Goal: Transaction & Acquisition: Purchase product/service

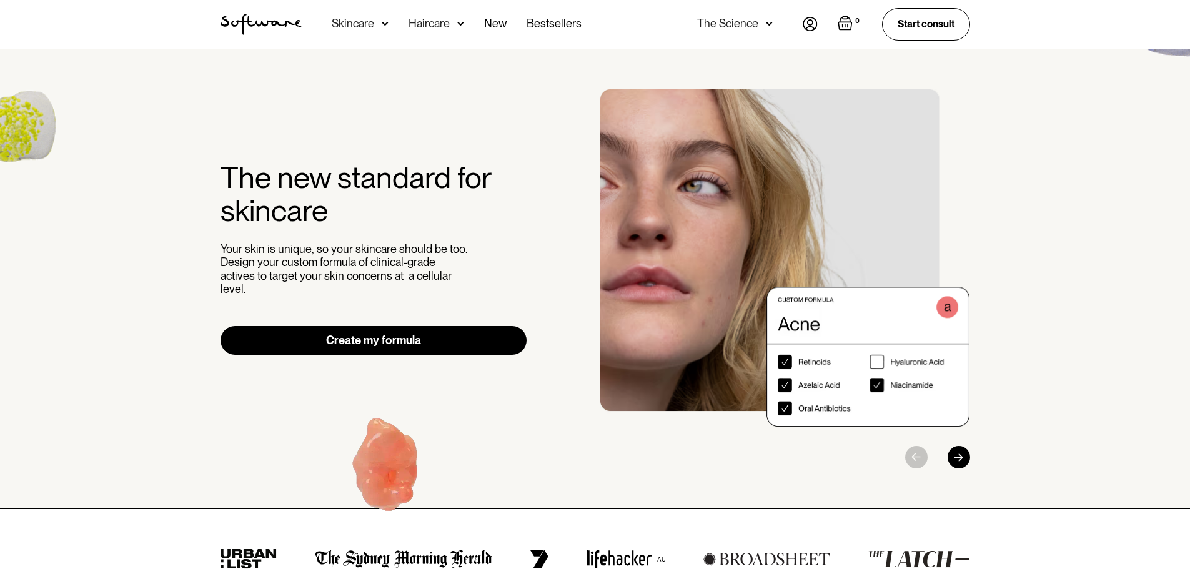
click at [437, 23] on div "Haircare" at bounding box center [428, 23] width 41 height 12
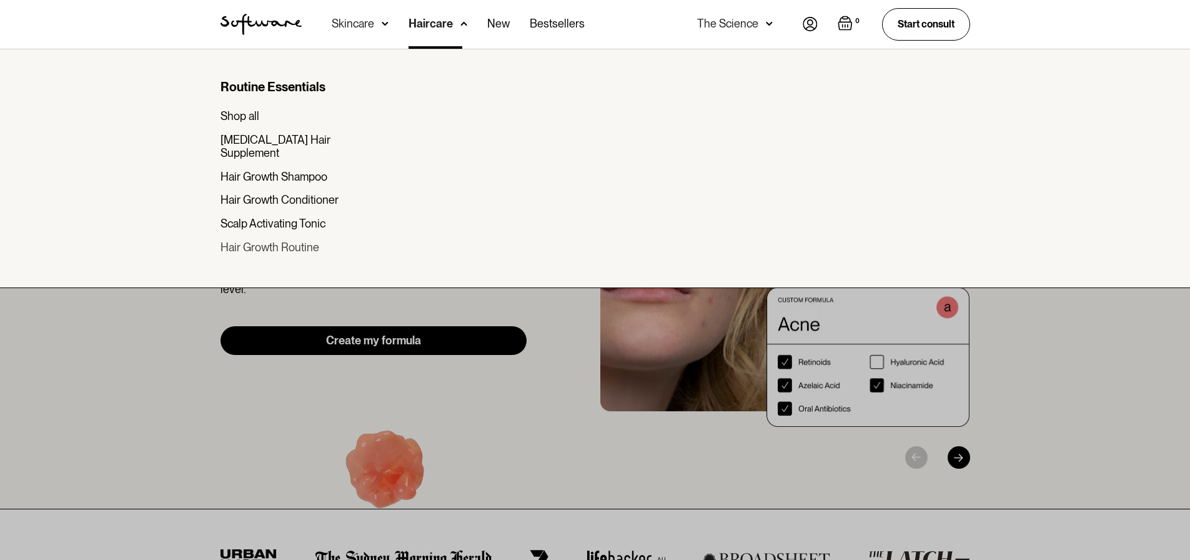
click at [265, 240] on div "Hair Growth Routine" at bounding box center [269, 247] width 99 height 14
click at [155, 363] on div at bounding box center [595, 329] width 1190 height 560
click at [250, 113] on div "Shop all" at bounding box center [239, 116] width 39 height 14
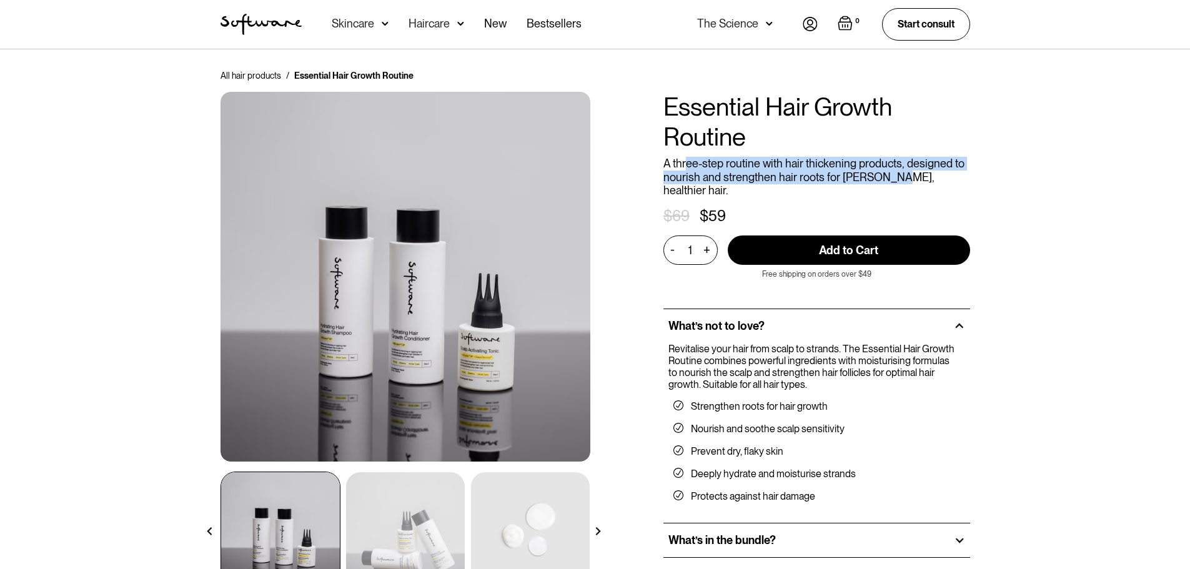
drag, startPoint x: 688, startPoint y: 163, endPoint x: 883, endPoint y: 176, distance: 195.3
click at [882, 174] on p "A three-step routine with hair thickening products, designed to nourish and str…" at bounding box center [816, 177] width 307 height 41
click at [883, 176] on p "A three-step routine with hair thickening products, designed to nourish and str…" at bounding box center [816, 177] width 307 height 41
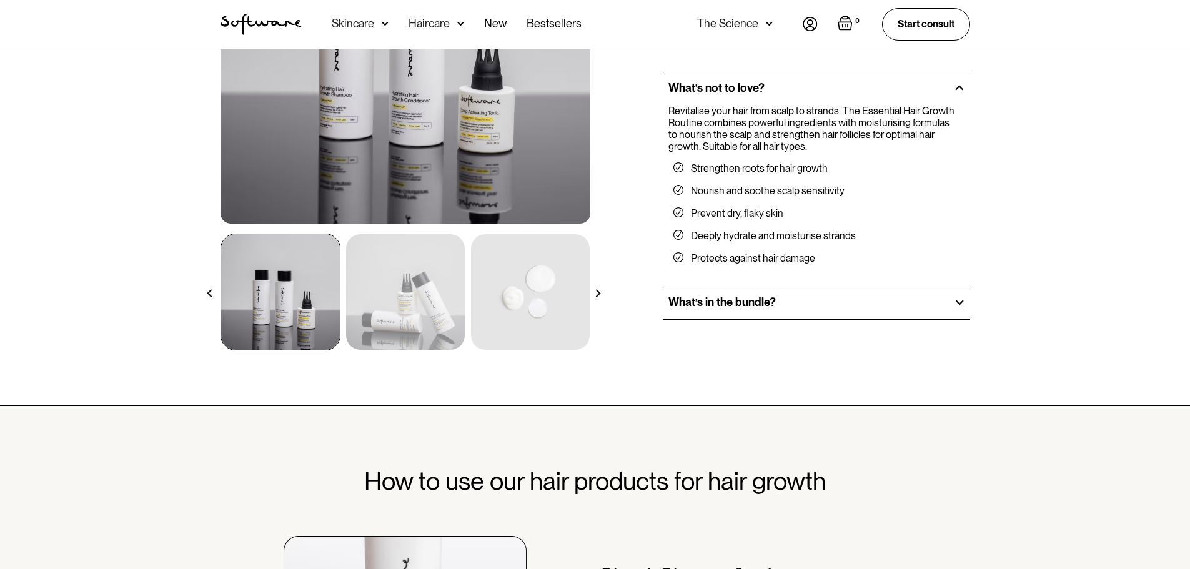
scroll to position [83, 0]
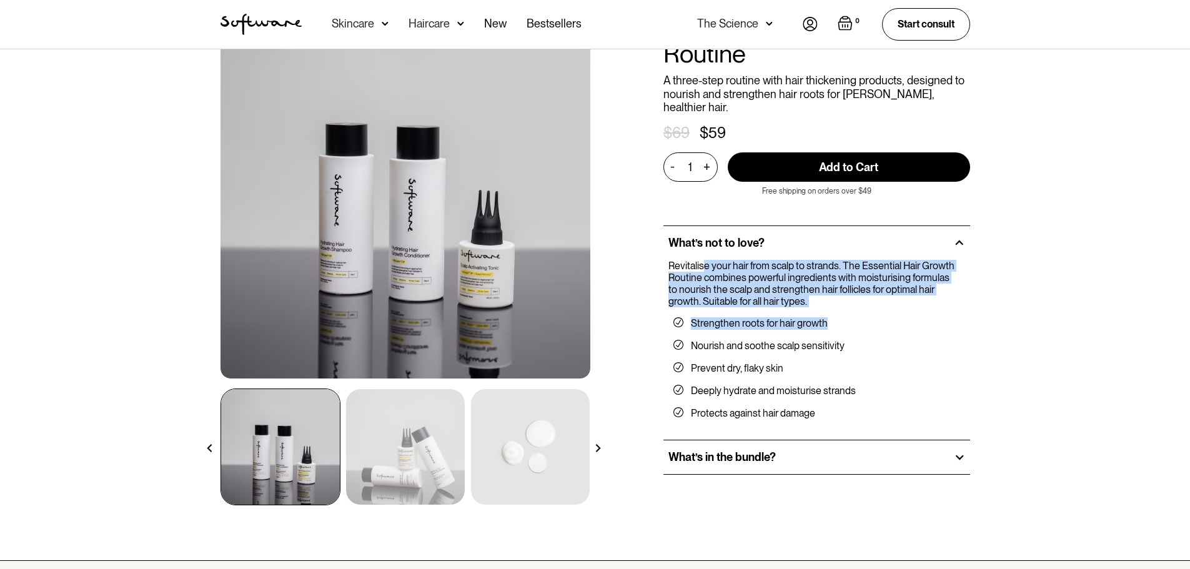
click at [833, 314] on div "Revitalise your hair from scalp to strands. The Essential Hair Growth Routine c…" at bounding box center [816, 345] width 297 height 170
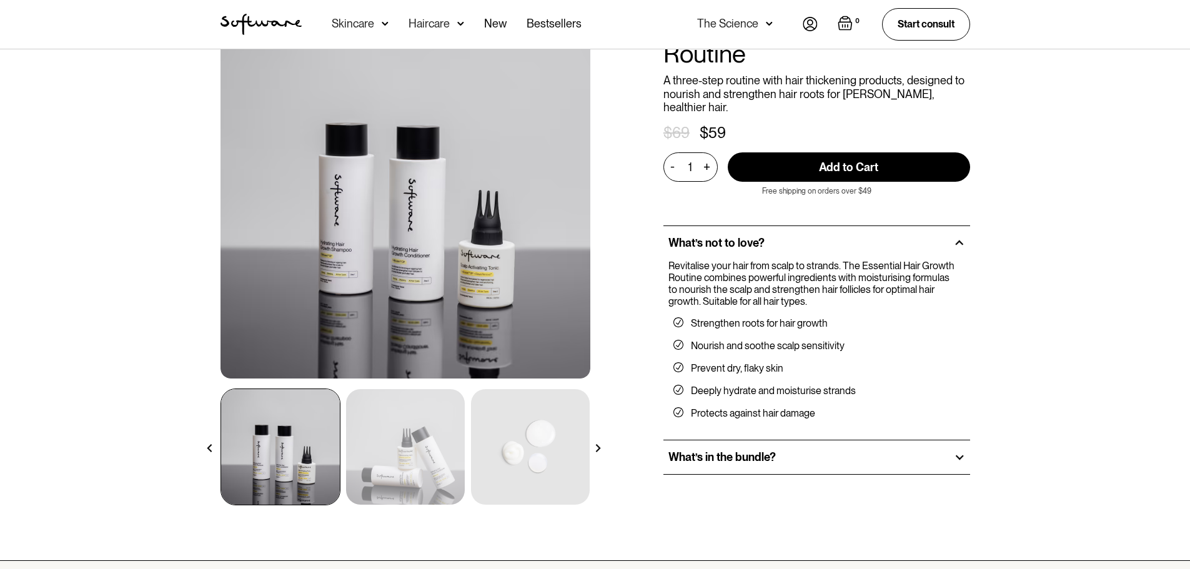
click at [836, 319] on ul "Strengthen roots for hair growth Nourish and soothe scalp sensitivity Prevent d…" at bounding box center [814, 368] width 292 height 122
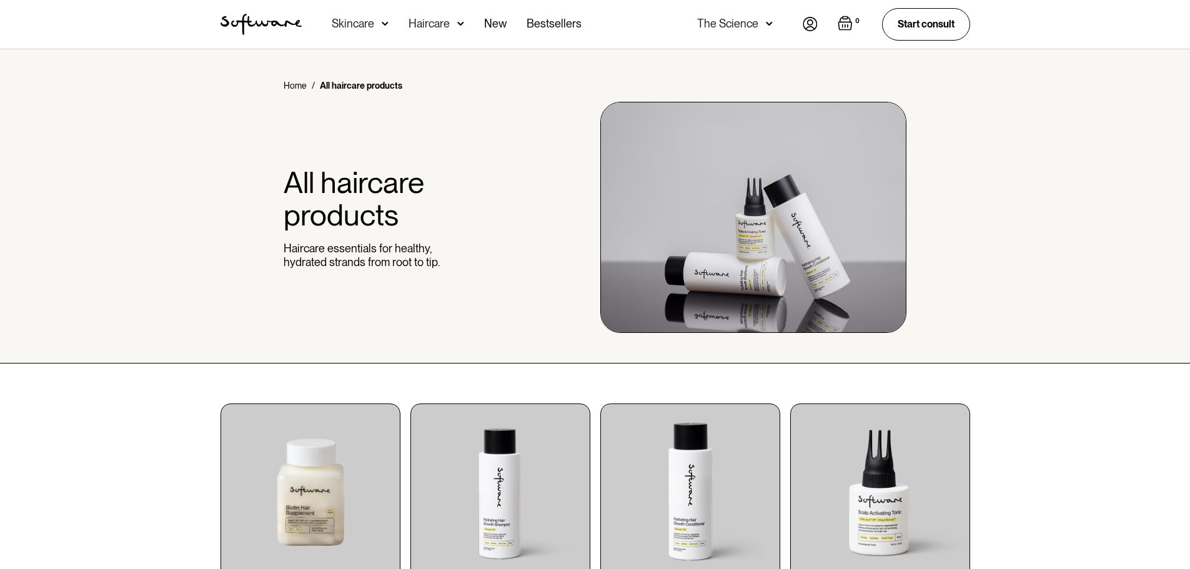
click at [280, 21] on img "home" at bounding box center [260, 24] width 81 height 21
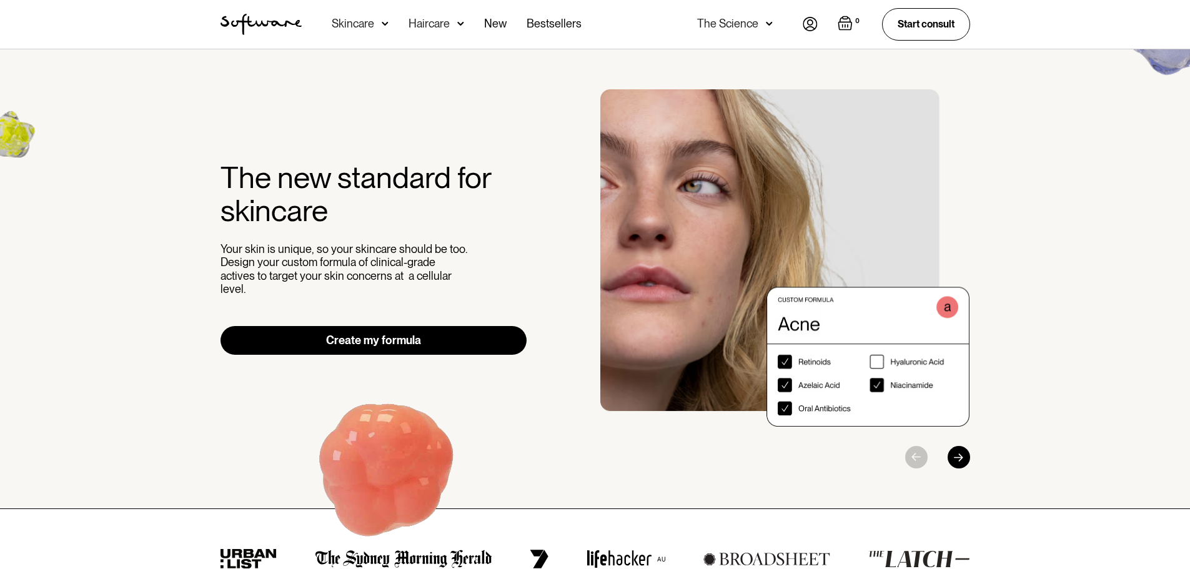
click at [370, 22] on div "Skincare" at bounding box center [353, 23] width 42 height 12
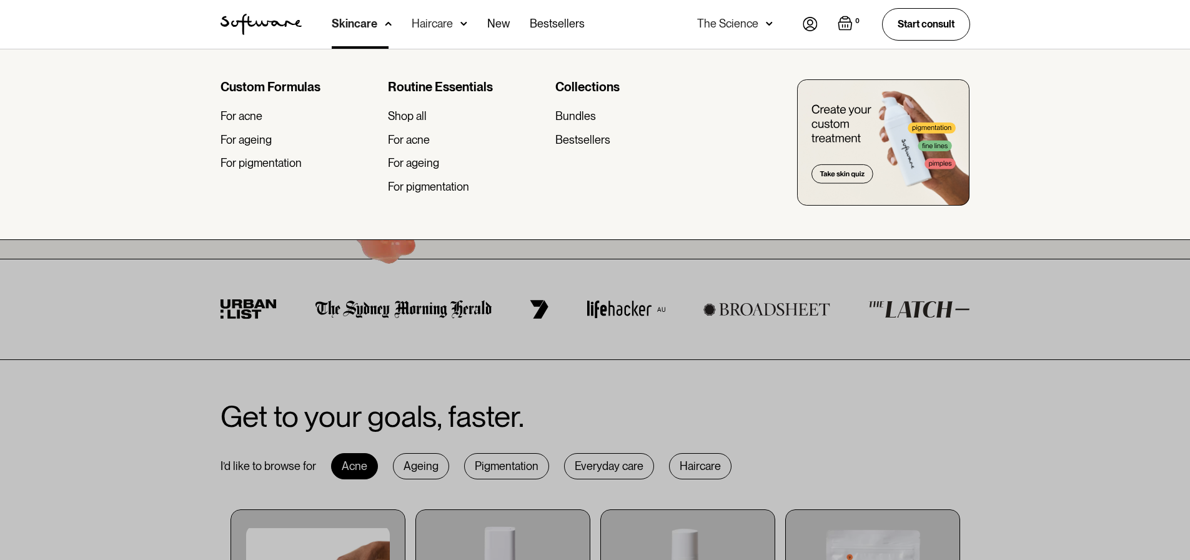
click at [170, 350] on div at bounding box center [595, 329] width 1190 height 560
